Goal: Navigation & Orientation: Understand site structure

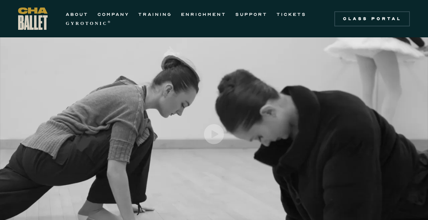
click at [73, 14] on link "ABOUT" at bounding box center [77, 14] width 23 height 9
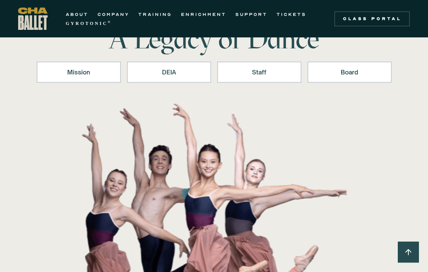
scroll to position [52, 0]
click at [332, 68] on div "Board" at bounding box center [349, 71] width 65 height 9
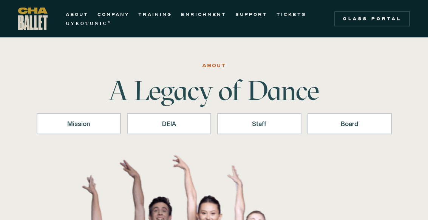
click at [101, 12] on link "COMPANY" at bounding box center [113, 14] width 32 height 9
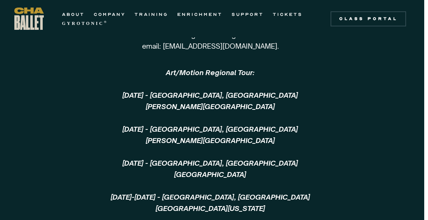
scroll to position [1768, 4]
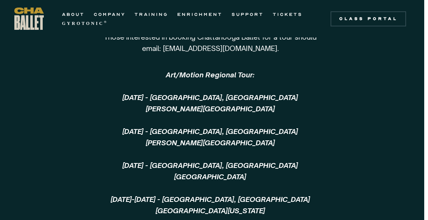
click at [28, 15] on img "home" at bounding box center [28, 19] width 29 height 22
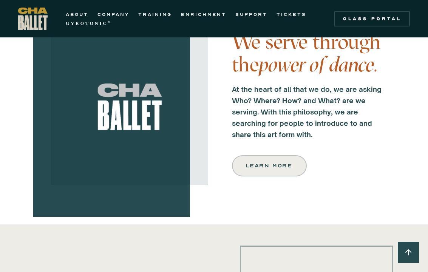
scroll to position [244, 0]
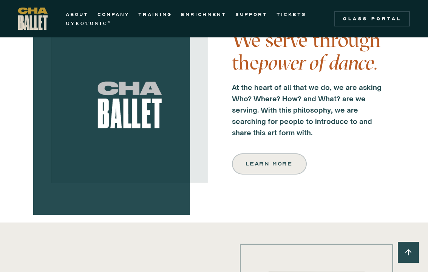
click at [262, 161] on div "Learn more" at bounding box center [269, 163] width 46 height 9
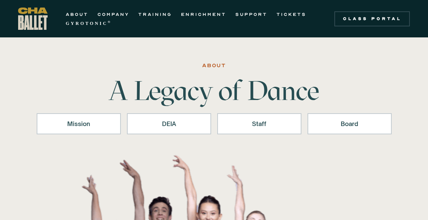
click at [250, 13] on link "SUPPORT" at bounding box center [251, 14] width 32 height 9
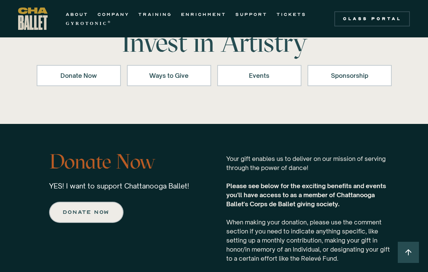
click at [253, 72] on div "Events" at bounding box center [259, 75] width 65 height 9
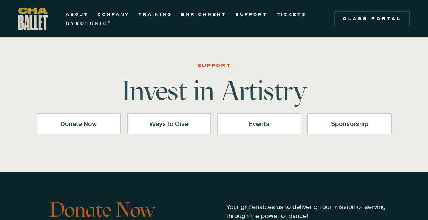
click at [78, 24] on strong "GYROTONIC" at bounding box center [87, 23] width 42 height 5
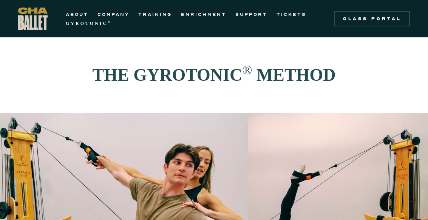
click at [26, 15] on img "home" at bounding box center [32, 19] width 29 height 22
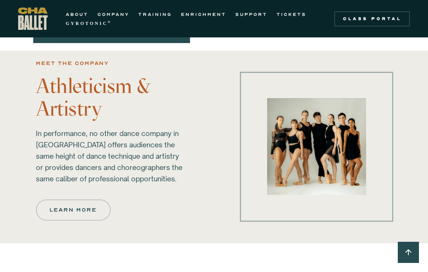
scroll to position [426, 0]
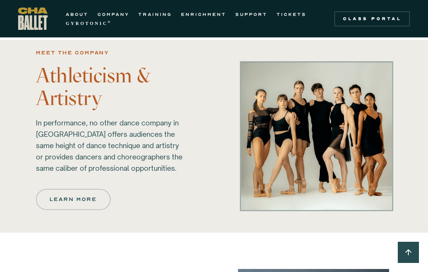
click at [69, 204] on div "Learn more" at bounding box center [73, 199] width 46 height 9
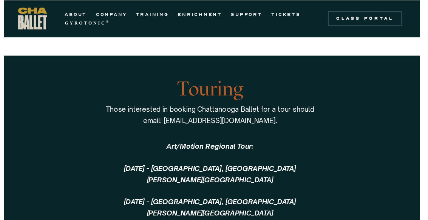
scroll to position [1688, 4]
